Goal: Task Accomplishment & Management: Use online tool/utility

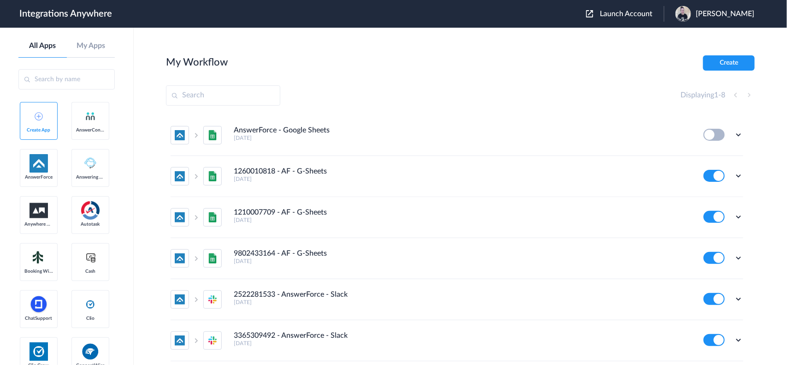
click at [630, 12] on span "Launch Account" at bounding box center [626, 13] width 53 height 7
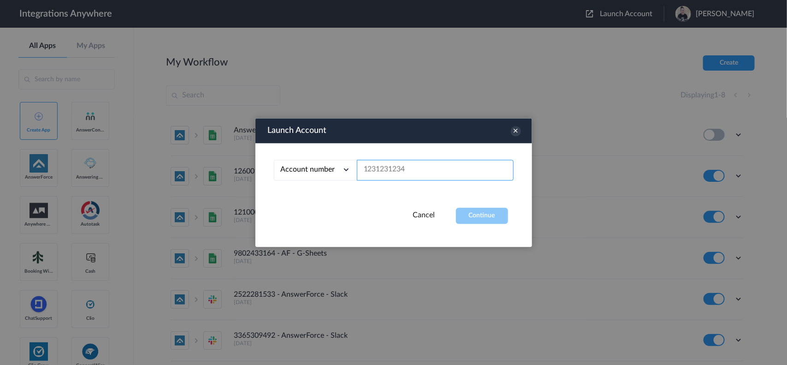
click at [374, 173] on input "text" at bounding box center [435, 170] width 157 height 21
paste input "1210006387"
type input "1210006387"
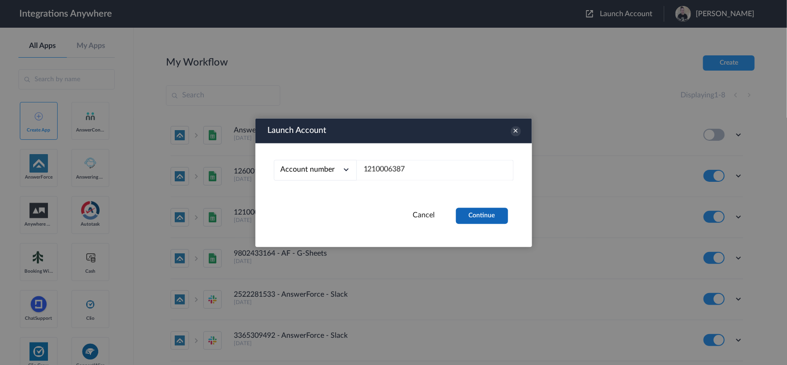
click at [471, 214] on button "Continue" at bounding box center [482, 216] width 52 height 16
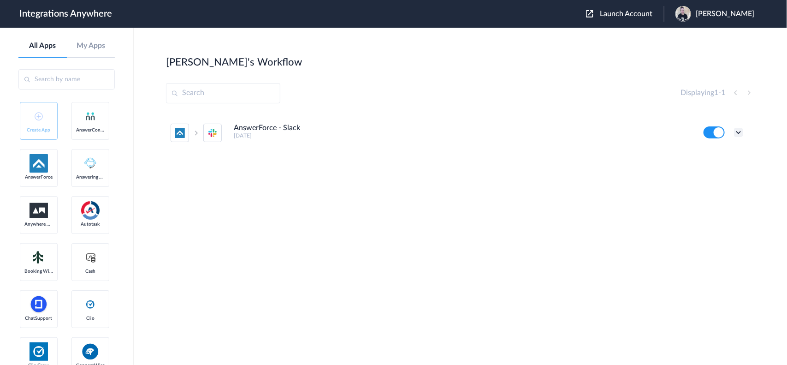
click at [630, 132] on icon at bounding box center [738, 132] width 9 height 9
click at [630, 172] on link "Task history" at bounding box center [712, 170] width 44 height 6
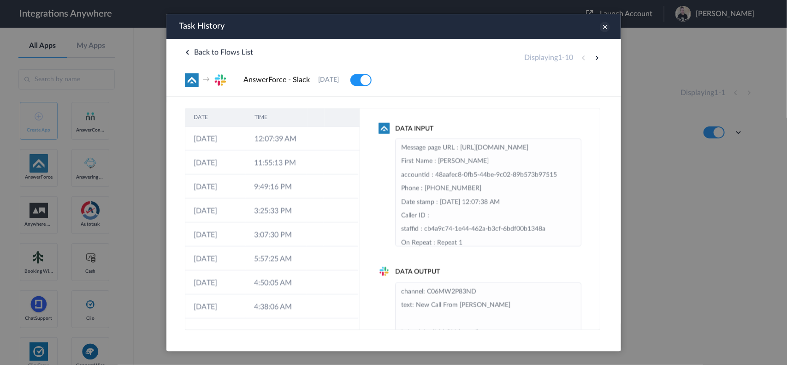
click at [605, 24] on icon at bounding box center [605, 26] width 10 height 10
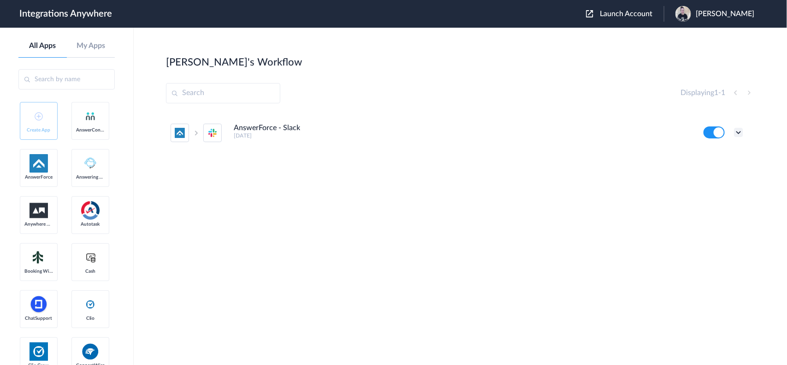
click at [630, 134] on icon at bounding box center [738, 132] width 9 height 9
click at [630, 150] on link "Edit" at bounding box center [701, 153] width 22 height 6
click at [630, 131] on icon at bounding box center [738, 132] width 9 height 9
click at [630, 171] on link "Task history" at bounding box center [712, 170] width 44 height 6
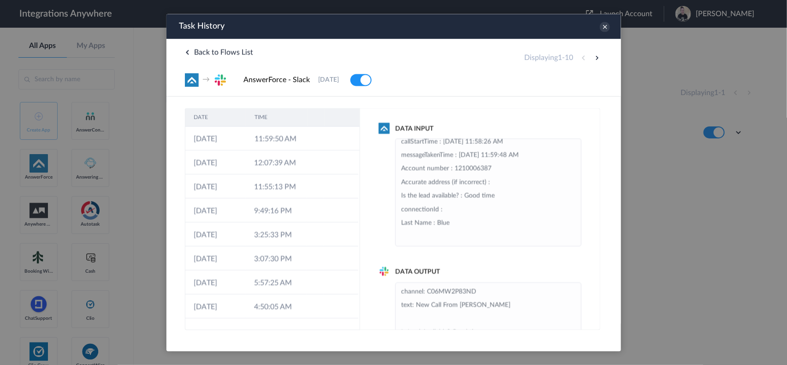
click at [630, 138] on div at bounding box center [393, 182] width 787 height 365
click at [605, 24] on icon at bounding box center [605, 26] width 10 height 10
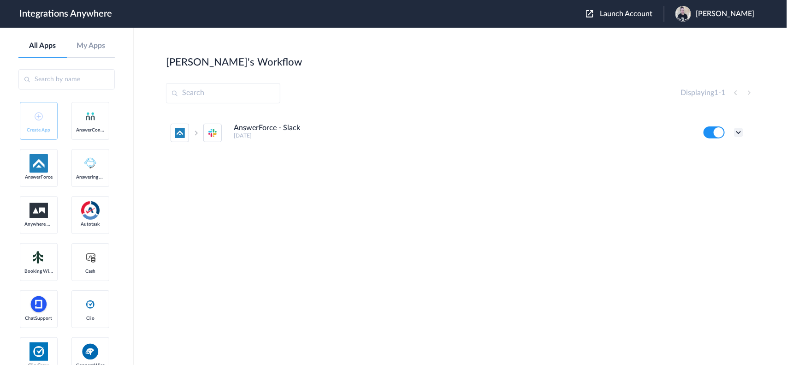
click at [630, 129] on icon at bounding box center [738, 132] width 9 height 9
click at [630, 150] on link "Edit" at bounding box center [701, 153] width 22 height 6
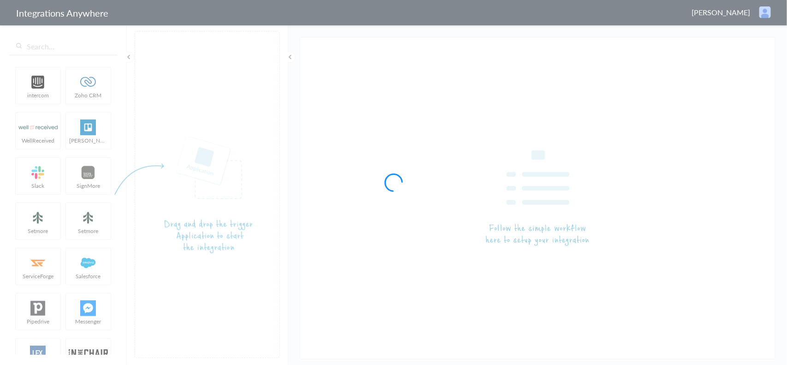
type input "AnswerForce - Slack"
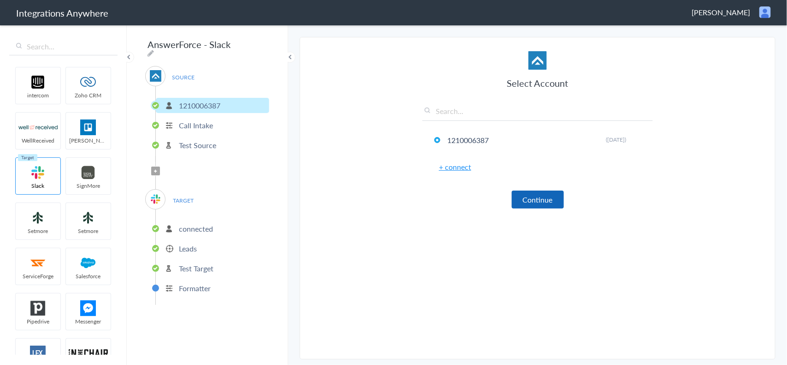
click at [538, 194] on button "Continue" at bounding box center [538, 199] width 52 height 18
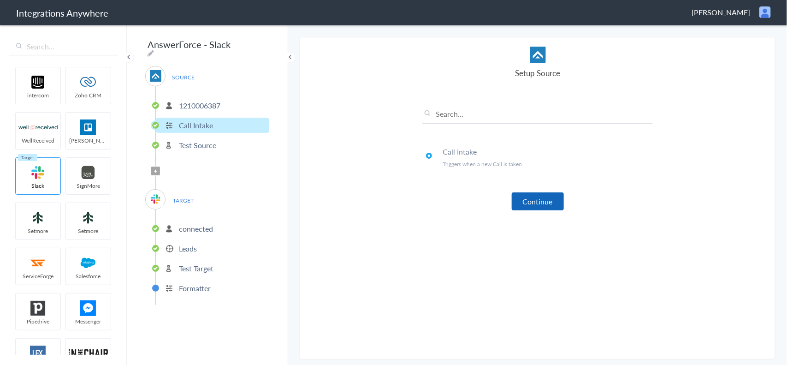
click at [533, 201] on button "Continue" at bounding box center [538, 201] width 52 height 18
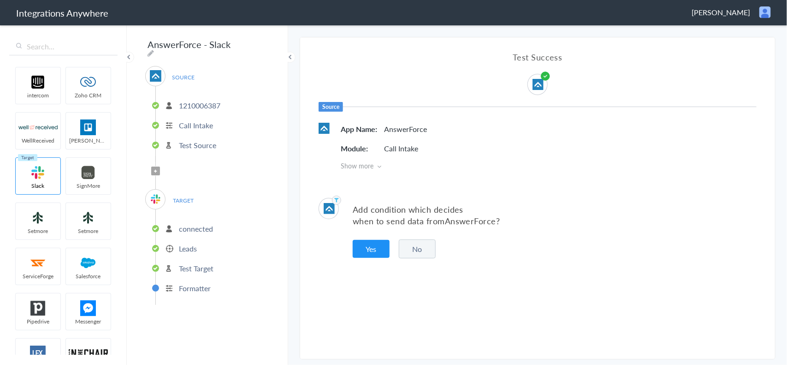
click at [420, 250] on button "No" at bounding box center [417, 248] width 37 height 19
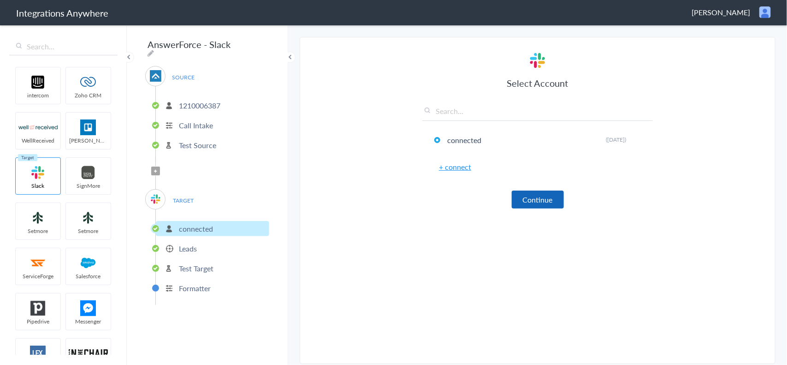
click at [528, 206] on button "Continue" at bounding box center [538, 199] width 52 height 18
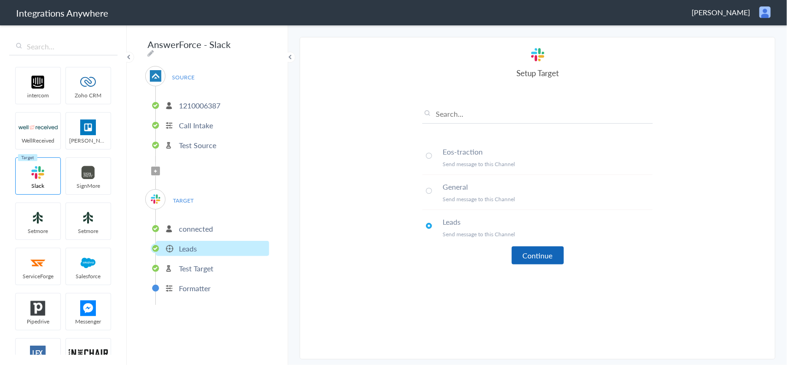
click at [527, 253] on button "Continue" at bounding box center [538, 255] width 52 height 18
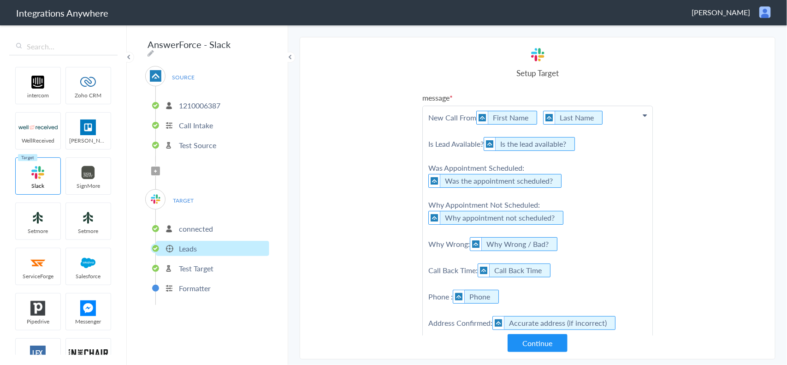
click at [541, 342] on button "Continue" at bounding box center [538, 343] width 60 height 18
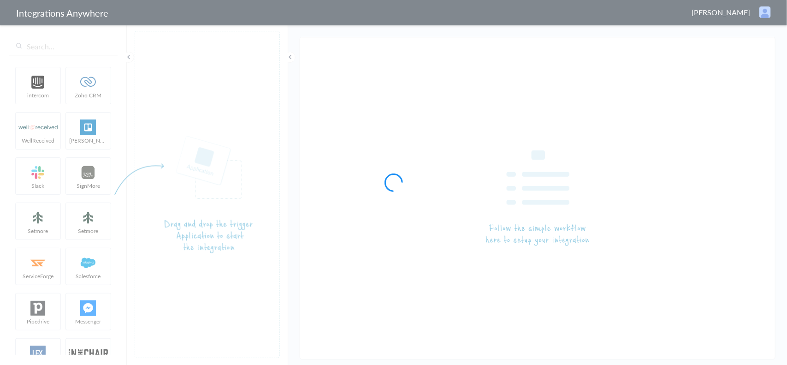
type input "AnswerForce - Slack"
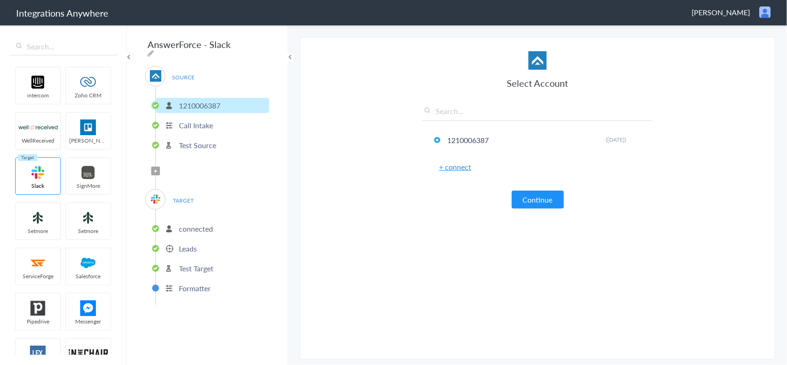
click at [534, 197] on button "Continue" at bounding box center [538, 199] width 52 height 18
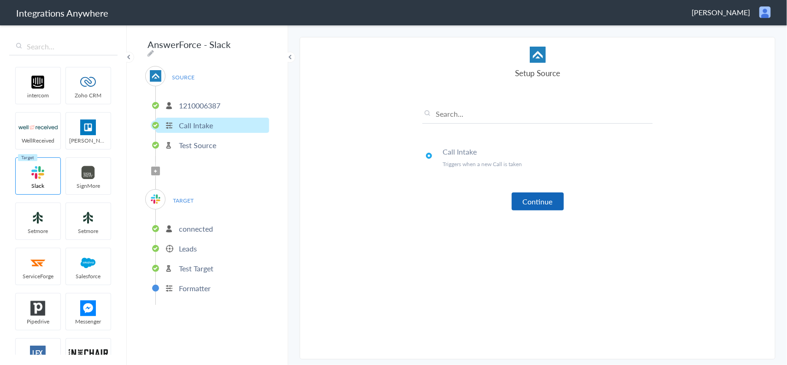
click at [534, 197] on button "Continue" at bounding box center [538, 201] width 52 height 18
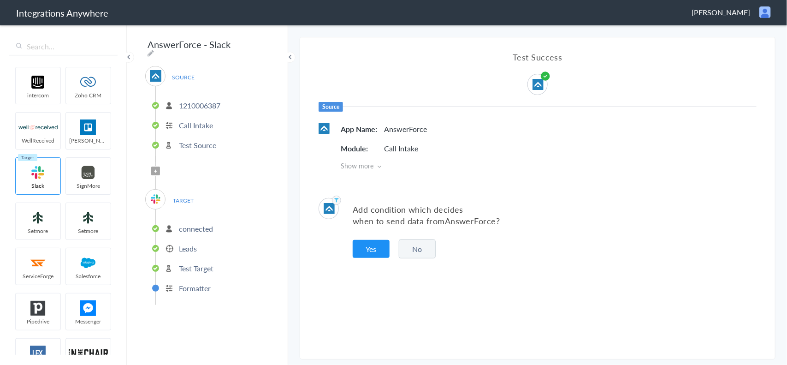
click at [428, 249] on button "No" at bounding box center [417, 248] width 37 height 19
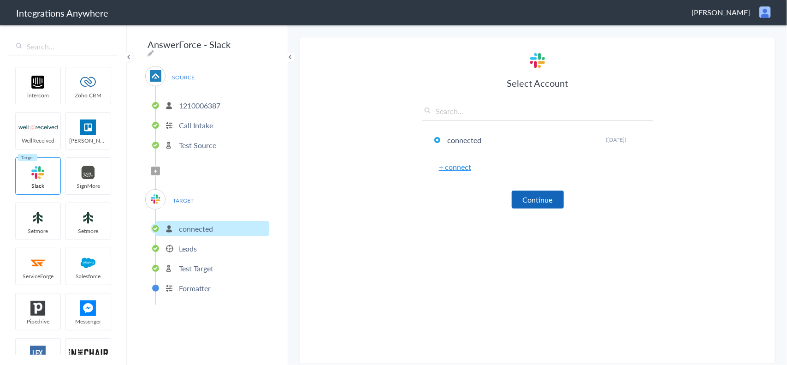
click at [534, 202] on button "Continue" at bounding box center [538, 199] width 52 height 18
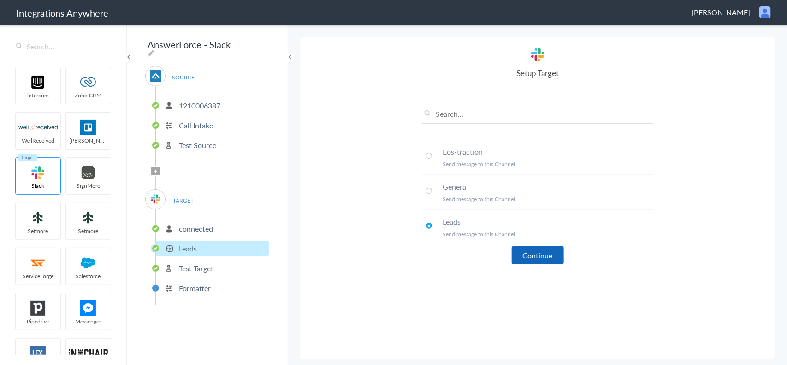
click at [528, 248] on button "Continue" at bounding box center [538, 255] width 52 height 18
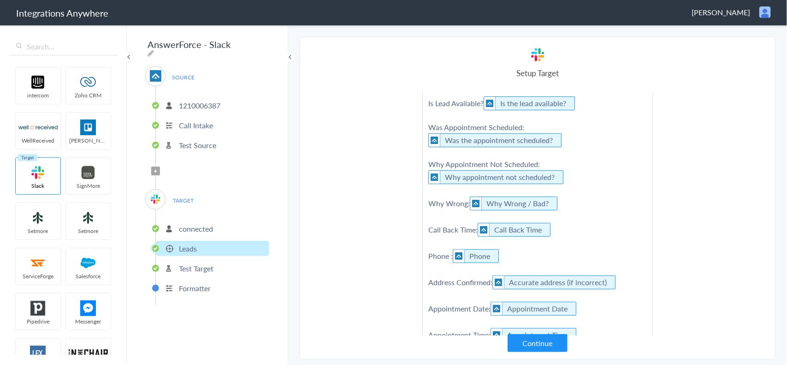
scroll to position [93, 0]
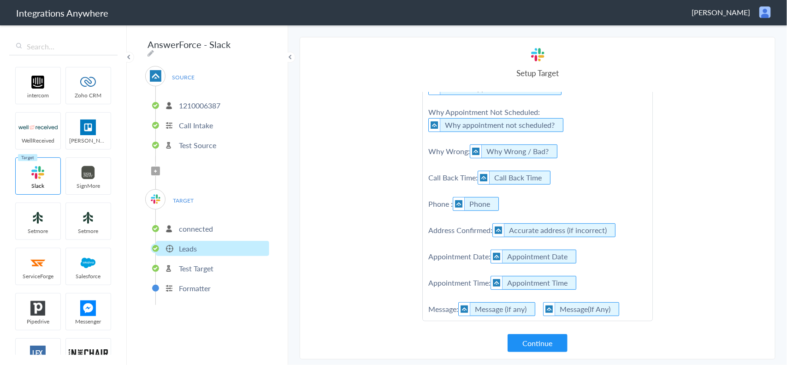
click at [536, 332] on div "message New Call From First Name Last Name Is Lead Available? Is the lead avail…" at bounding box center [538, 213] width 231 height 243
click at [534, 337] on button "Continue" at bounding box center [538, 343] width 60 height 18
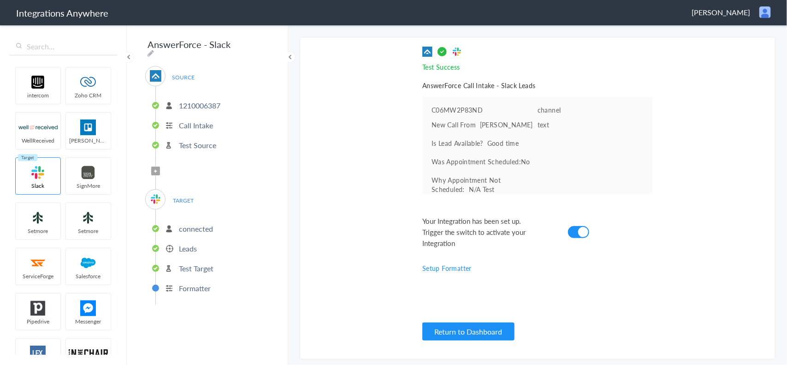
drag, startPoint x: 211, startPoint y: 42, endPoint x: 243, endPoint y: 44, distance: 32.3
click at [243, 44] on input "AnswerForce - Slack" at bounding box center [202, 45] width 114 height 18
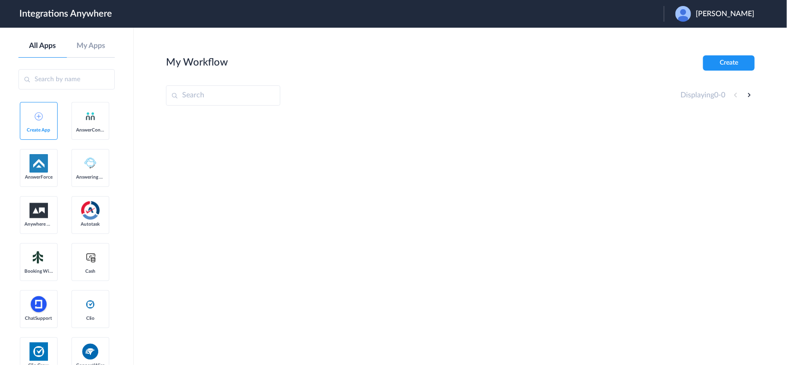
click at [726, 12] on span "[PERSON_NAME]" at bounding box center [725, 14] width 59 height 9
click at [707, 37] on li "Logout" at bounding box center [714, 37] width 100 height 17
